Goal: Check status

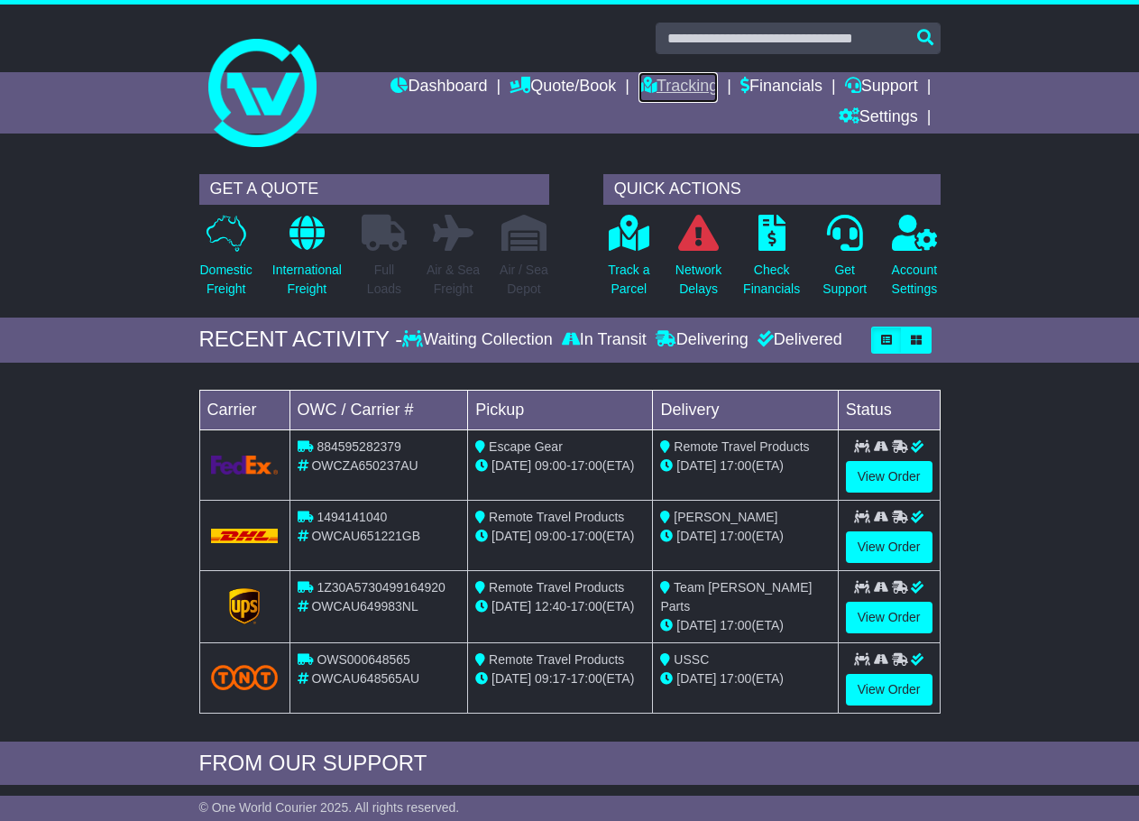
click at [649, 81] on link "Tracking" at bounding box center [677, 87] width 79 height 31
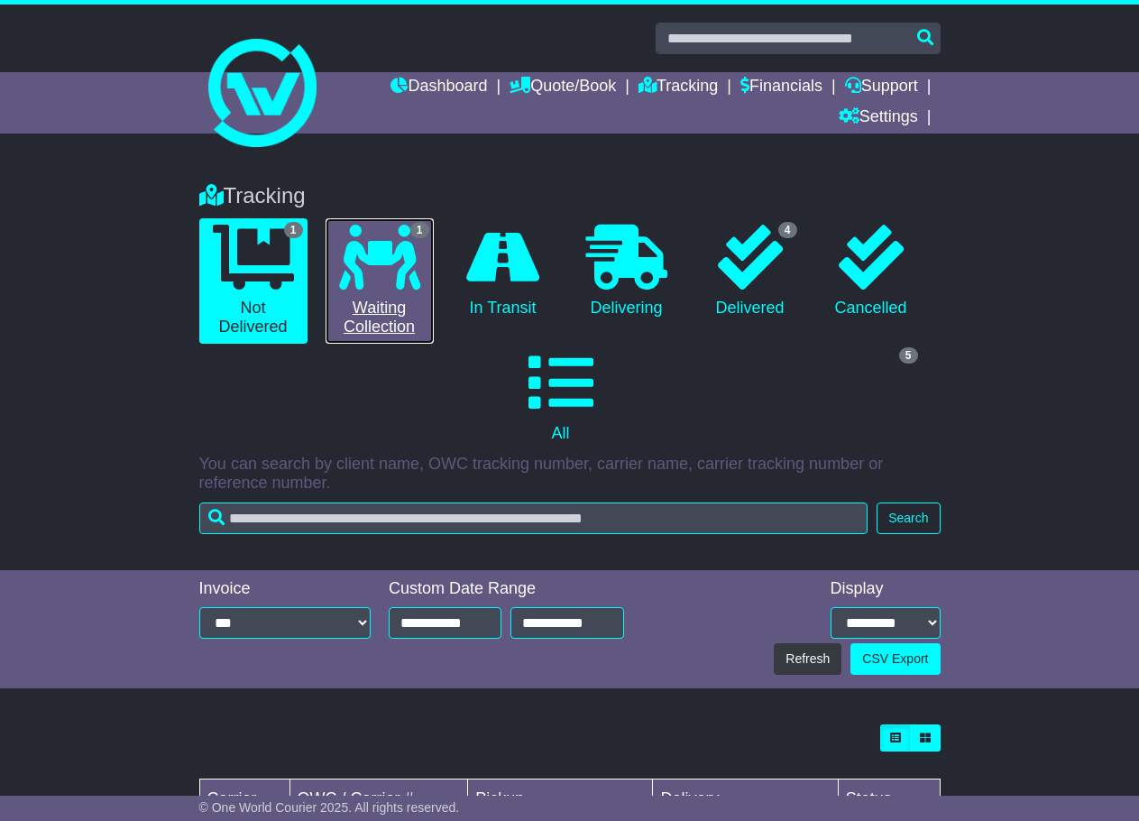
click at [416, 307] on link "1 Waiting Collection" at bounding box center [380, 280] width 108 height 125
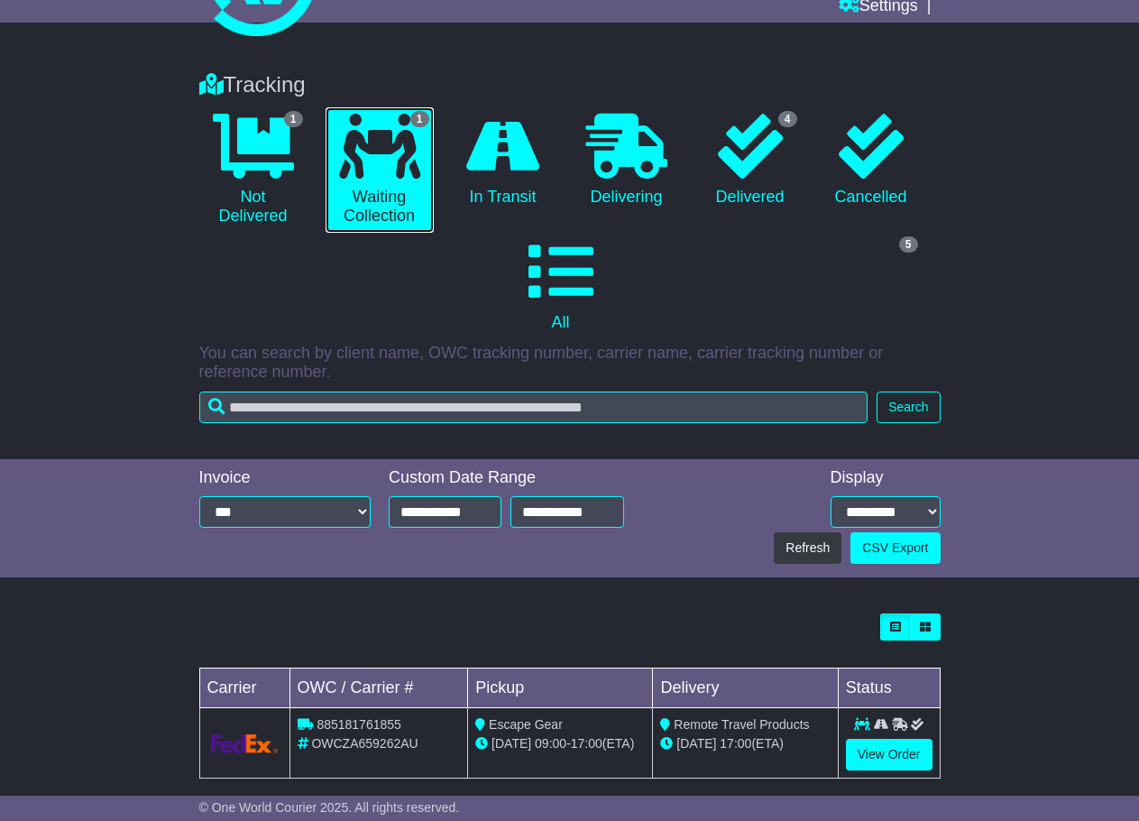
scroll to position [133, 0]
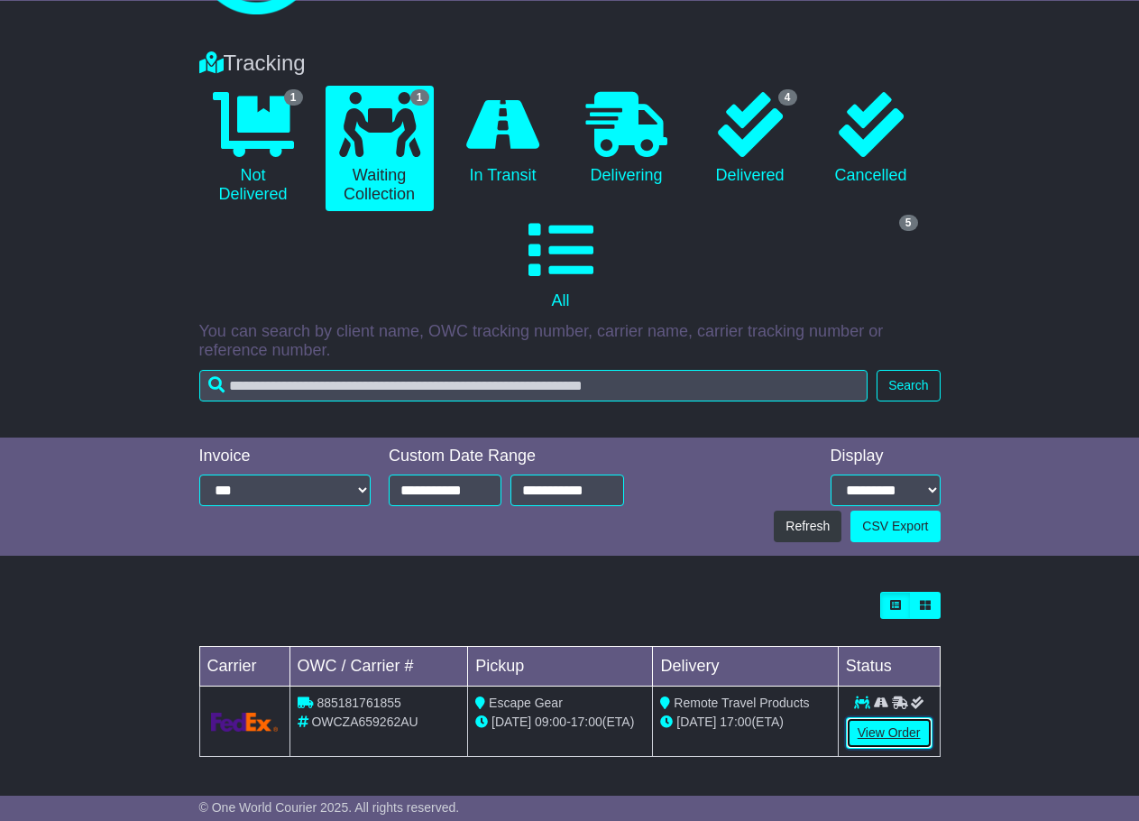
click at [909, 732] on link "View Order" at bounding box center [889, 733] width 87 height 32
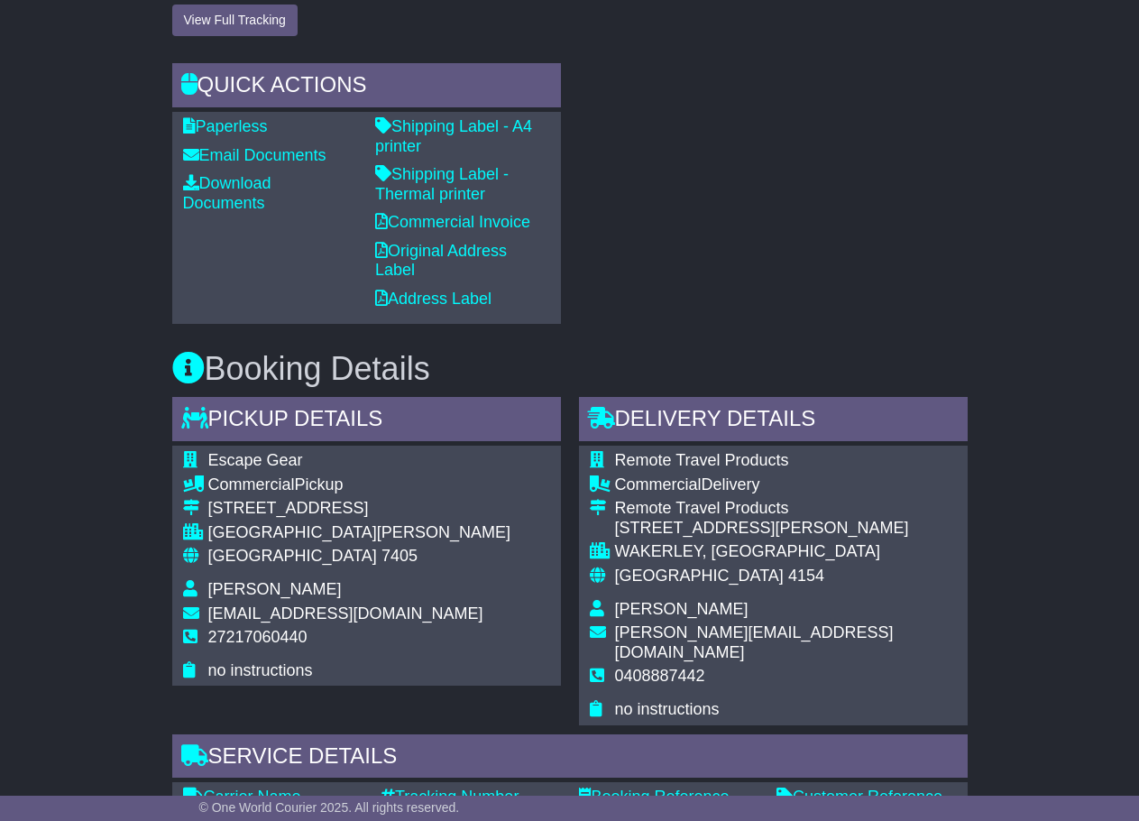
scroll to position [812, 0]
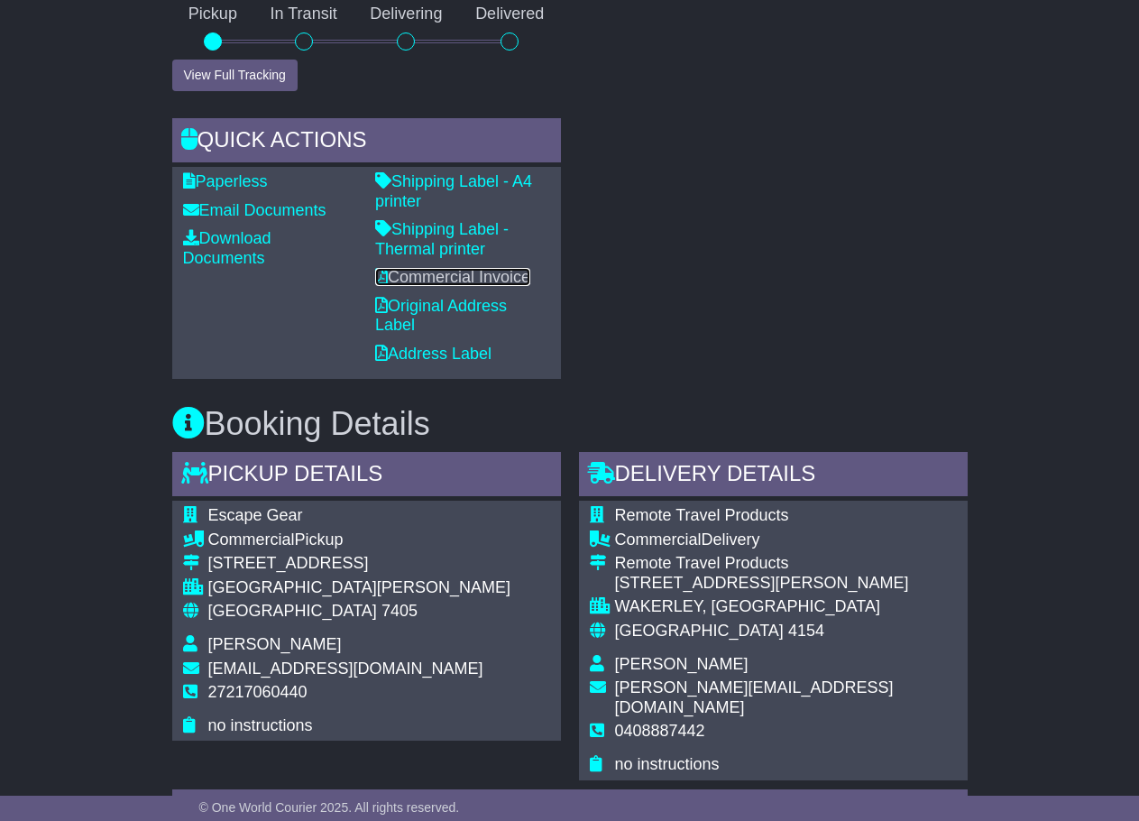
click at [485, 275] on link "Commercial Invoice" at bounding box center [452, 277] width 155 height 18
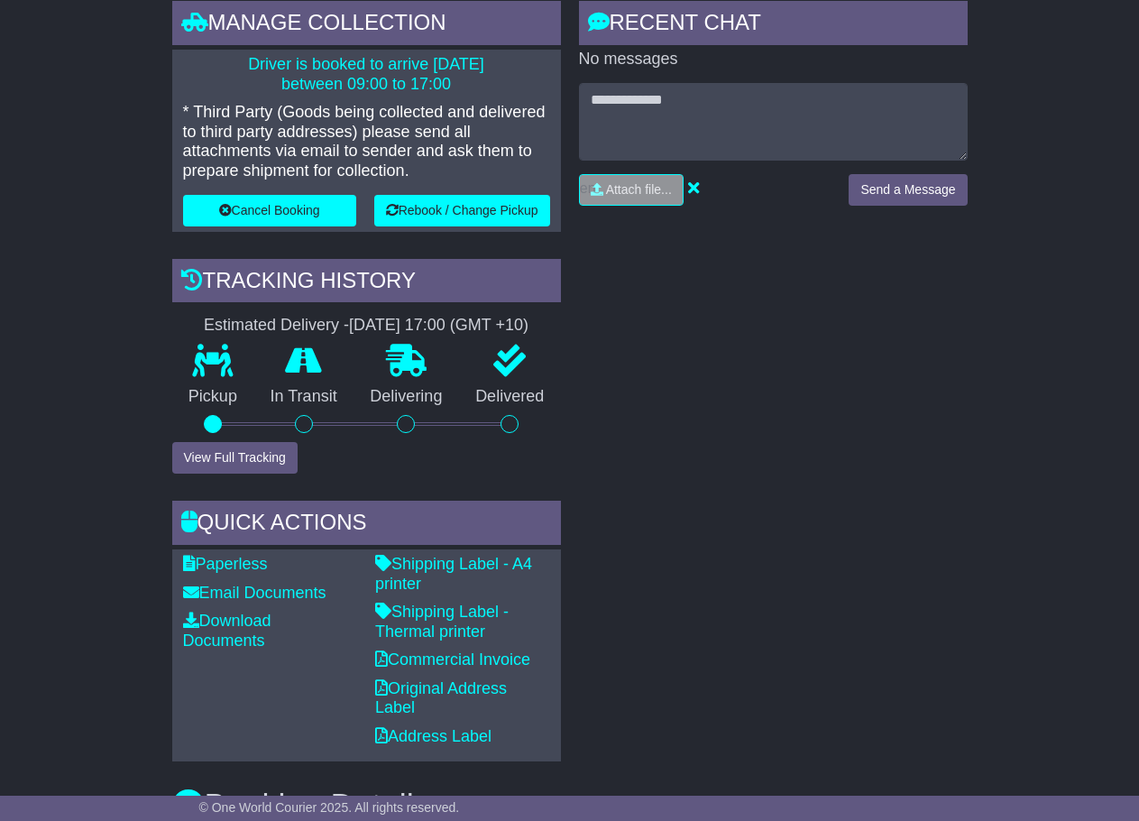
scroll to position [90, 0]
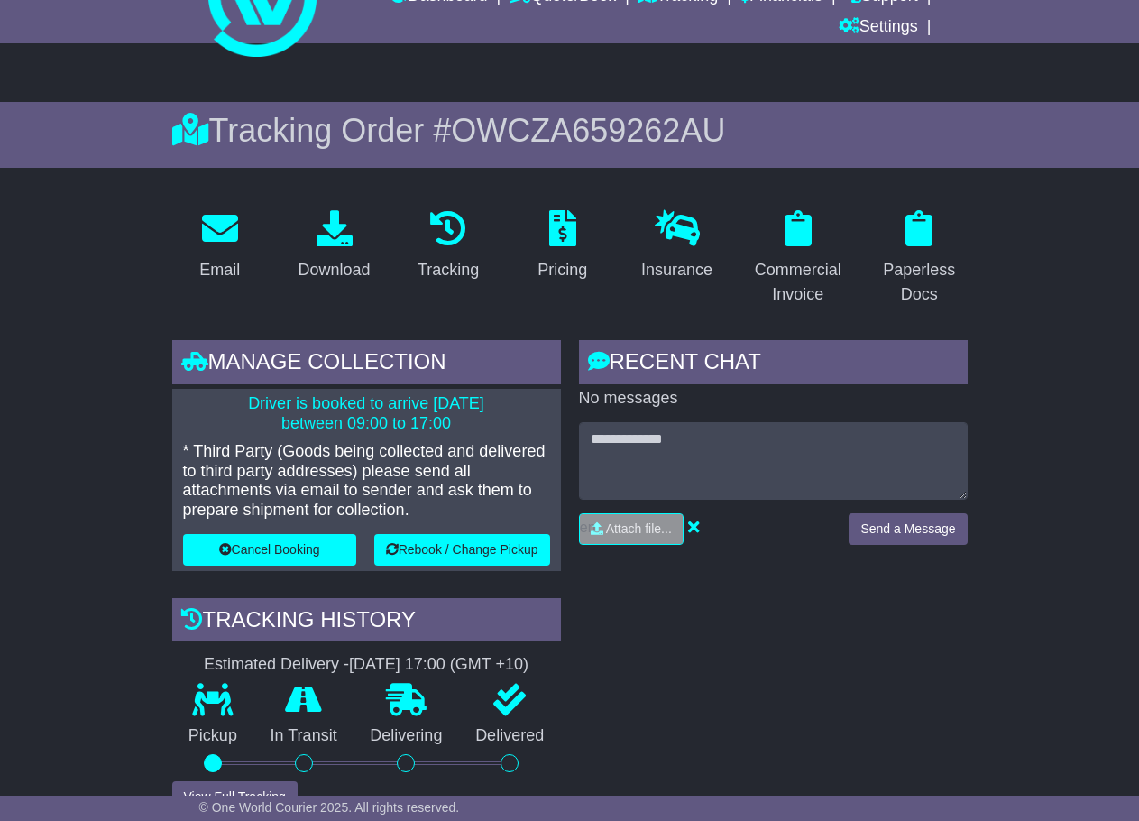
click at [574, 133] on span "OWCZA659262AU" at bounding box center [588, 130] width 274 height 37
copy span "OWCZA659262AU"
drag, startPoint x: 845, startPoint y: 117, endPoint x: 858, endPoint y: 96, distance: 24.3
click at [845, 117] on div "Tracking Order # OWCZA659262AU" at bounding box center [569, 130] width 795 height 39
